Goal: Information Seeking & Learning: Find specific fact

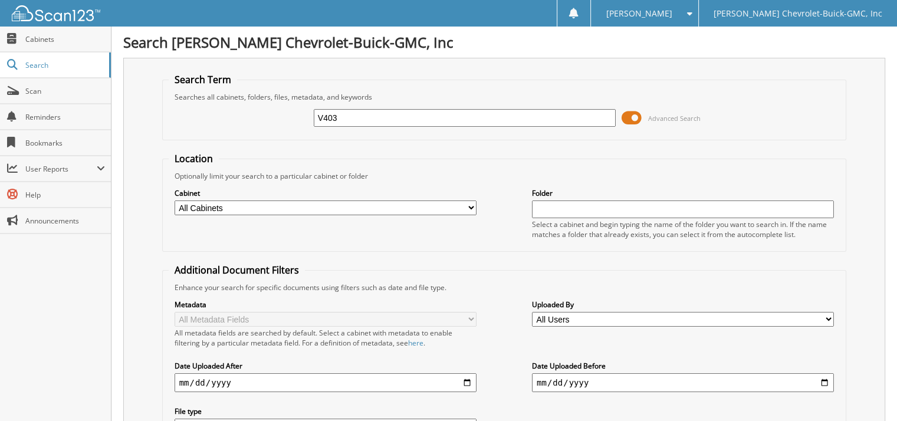
type input "V403"
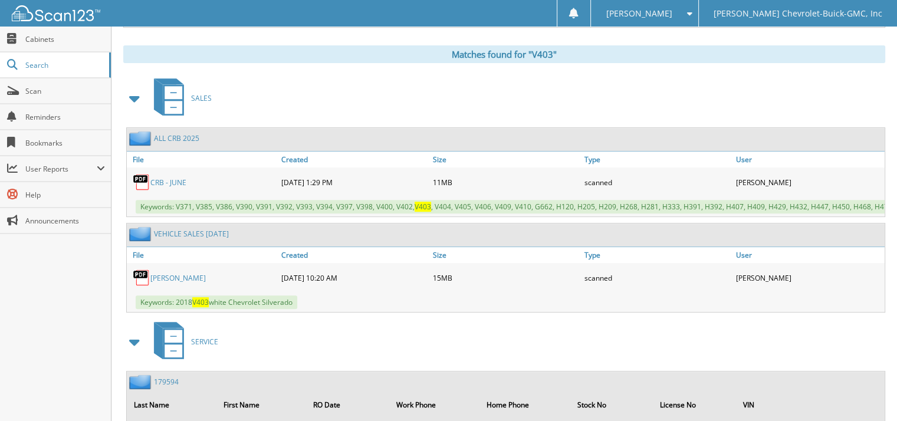
scroll to position [531, 0]
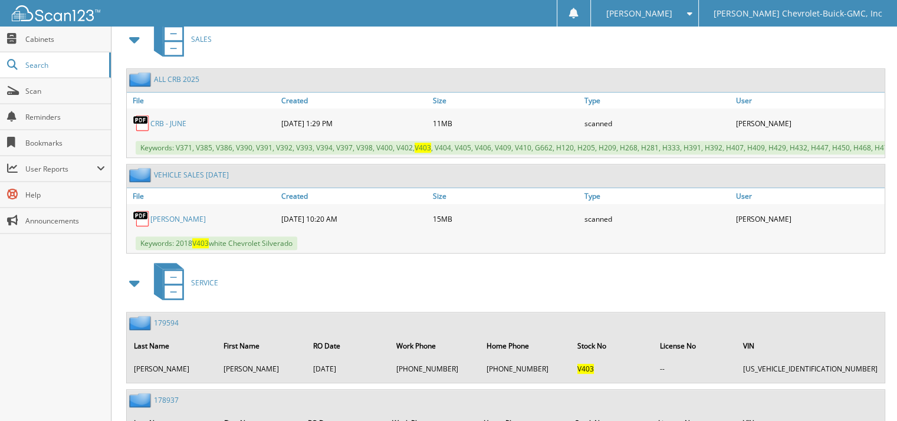
click at [180, 214] on link "[PERSON_NAME]" at bounding box center [177, 219] width 55 height 10
